Goal: Task Accomplishment & Management: Manage account settings

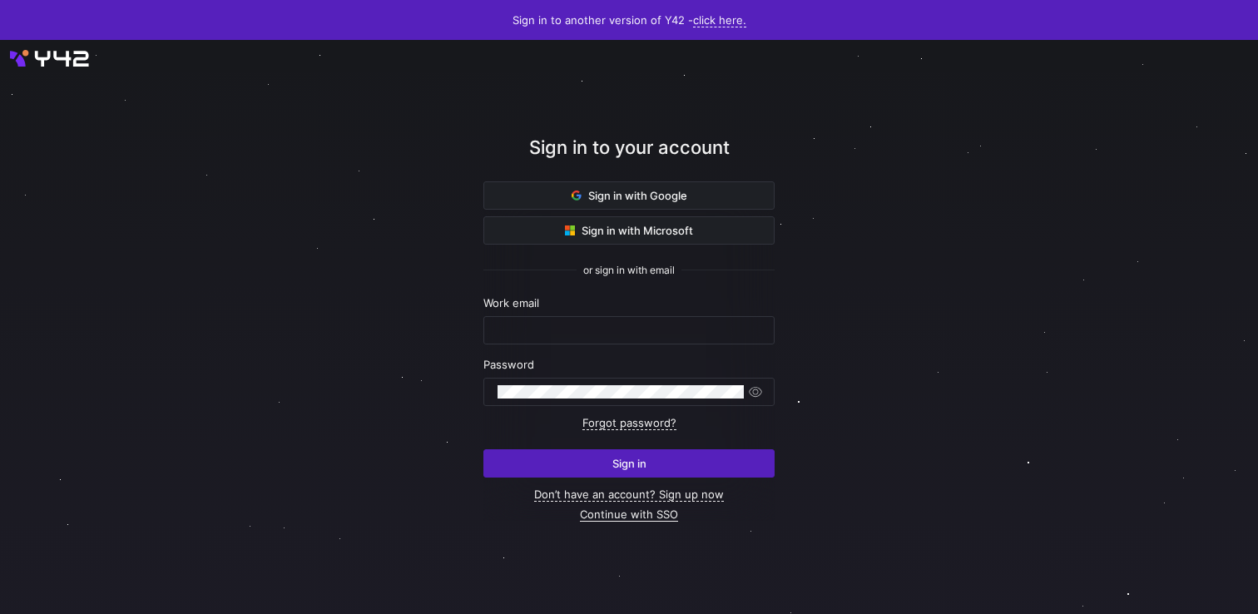
click at [649, 515] on link "Continue with SSO" at bounding box center [629, 515] width 98 height 14
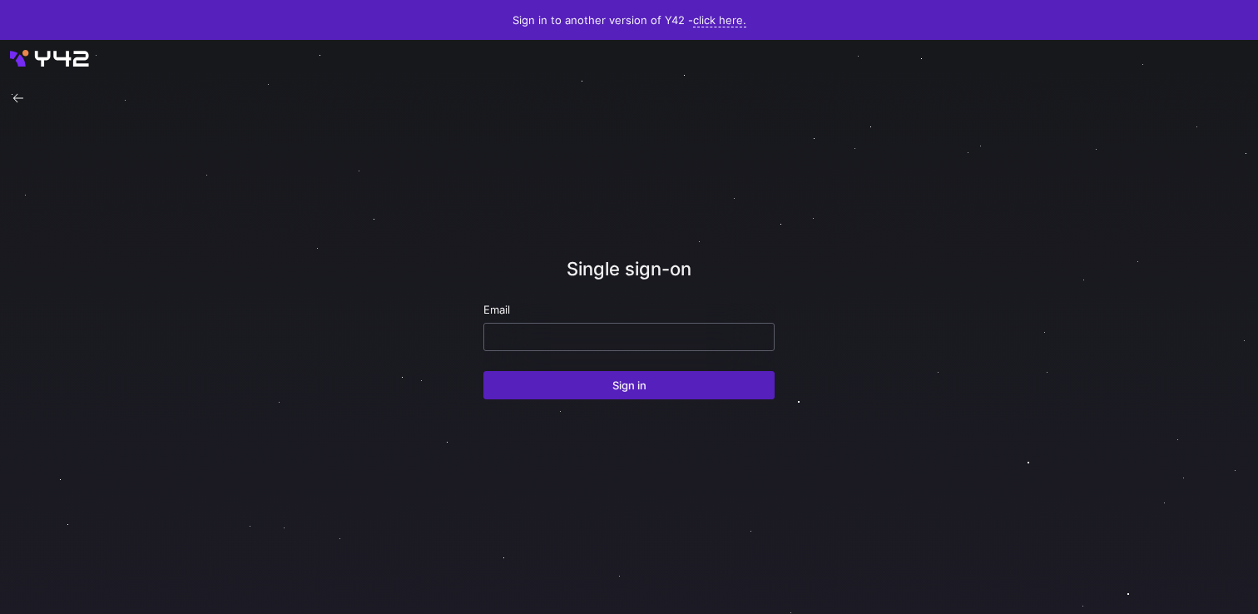
click at [616, 331] on input "email" at bounding box center [629, 336] width 263 height 13
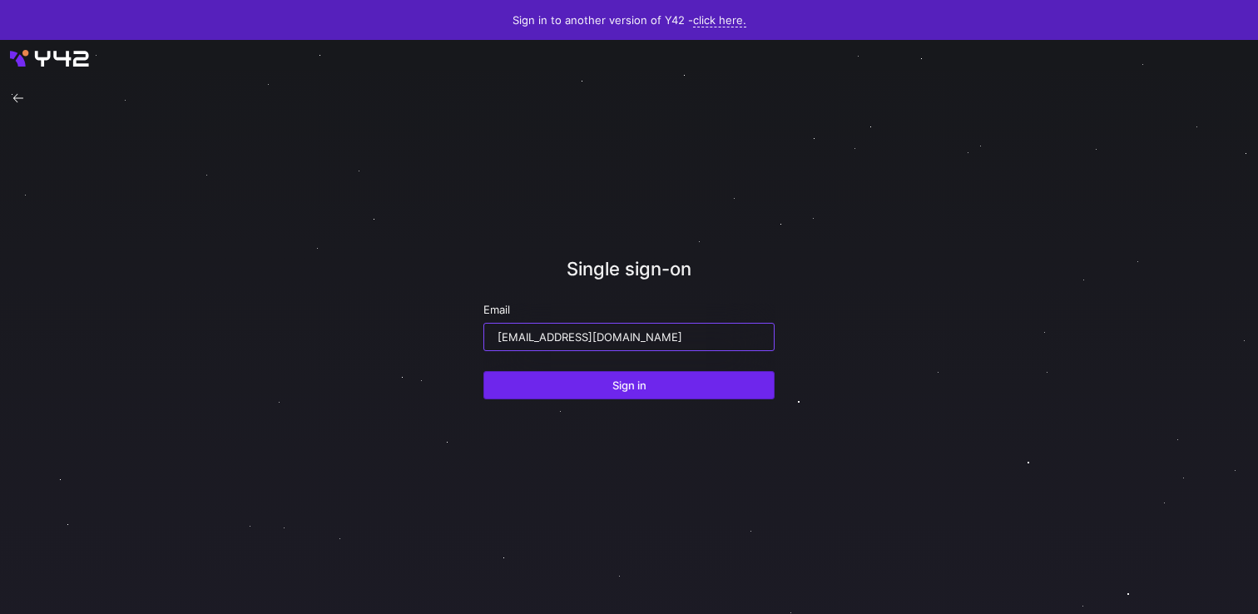
type input "[EMAIL_ADDRESS][DOMAIN_NAME]"
click at [636, 381] on span "Sign in" at bounding box center [629, 385] width 34 height 13
